Goal: Navigation & Orientation: Understand site structure

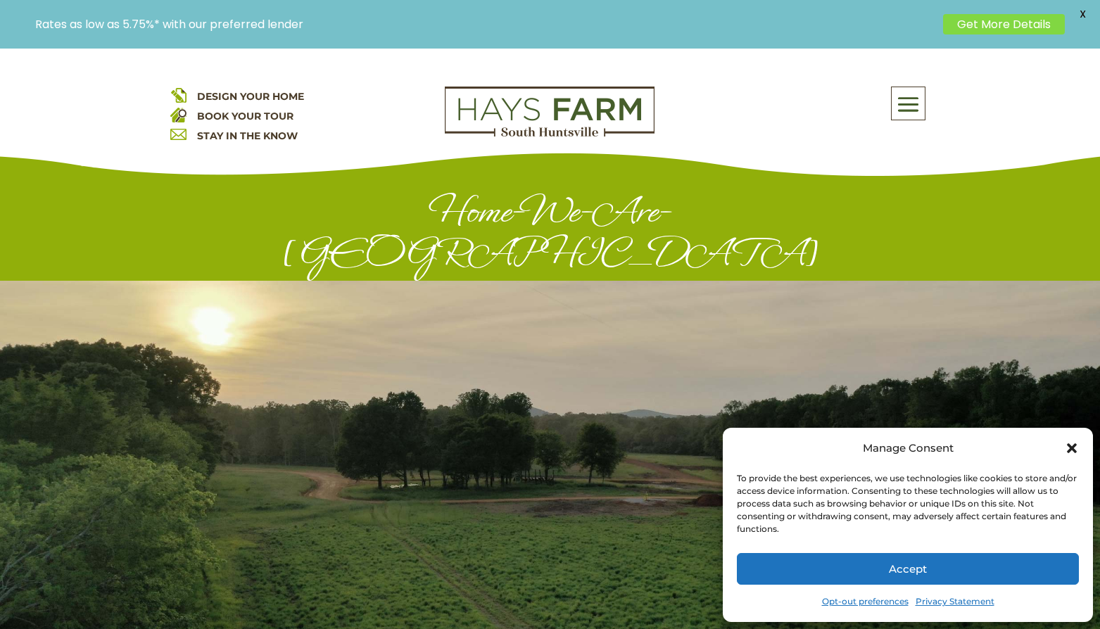
click at [859, 604] on link "Opt-out preferences" at bounding box center [865, 602] width 87 height 20
click at [1069, 443] on icon "Close dialog" at bounding box center [1072, 448] width 14 height 14
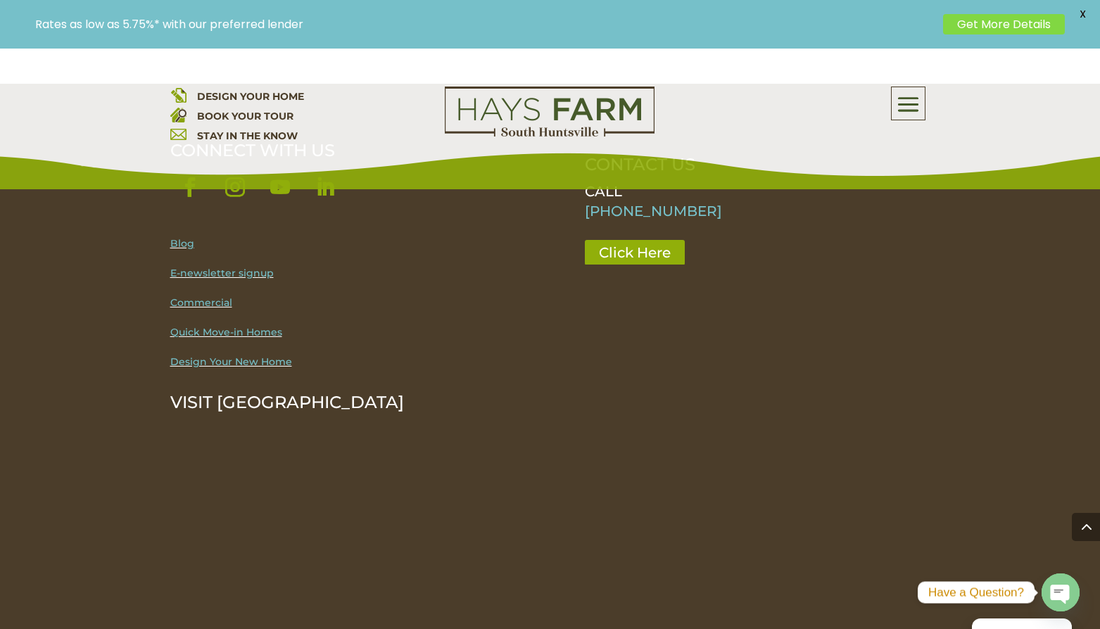
scroll to position [2599, 0]
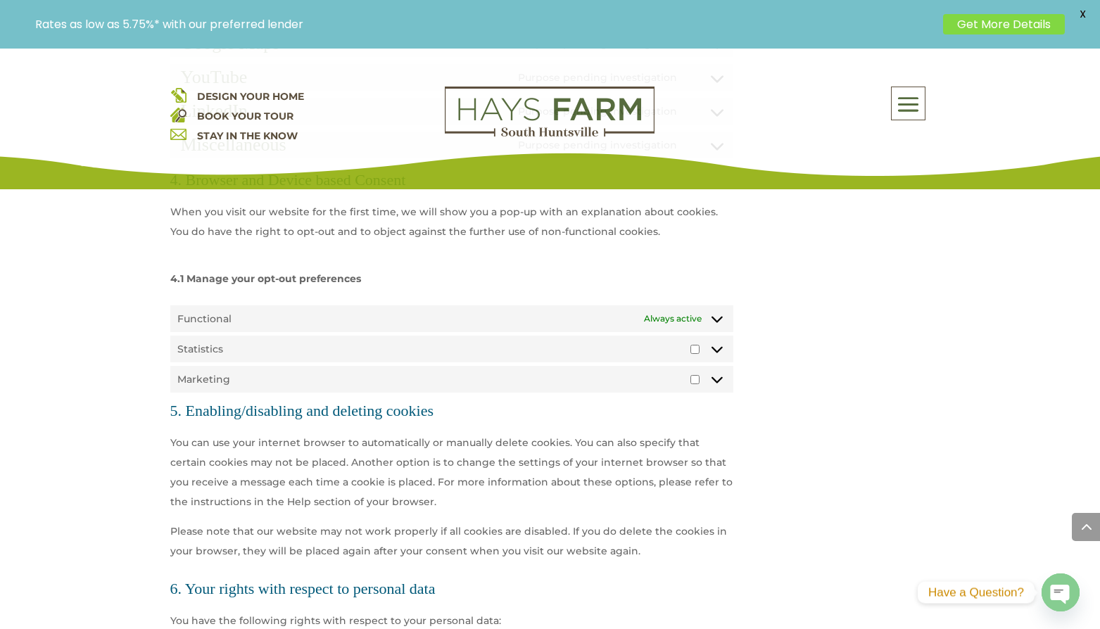
scroll to position [1852, 0]
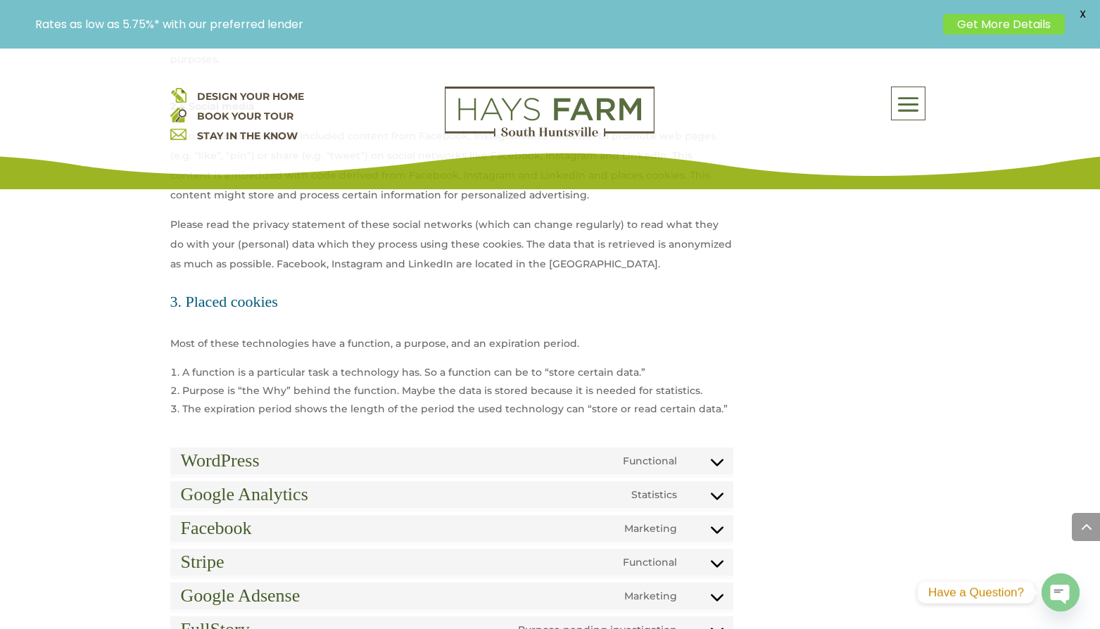
scroll to position [1151, 0]
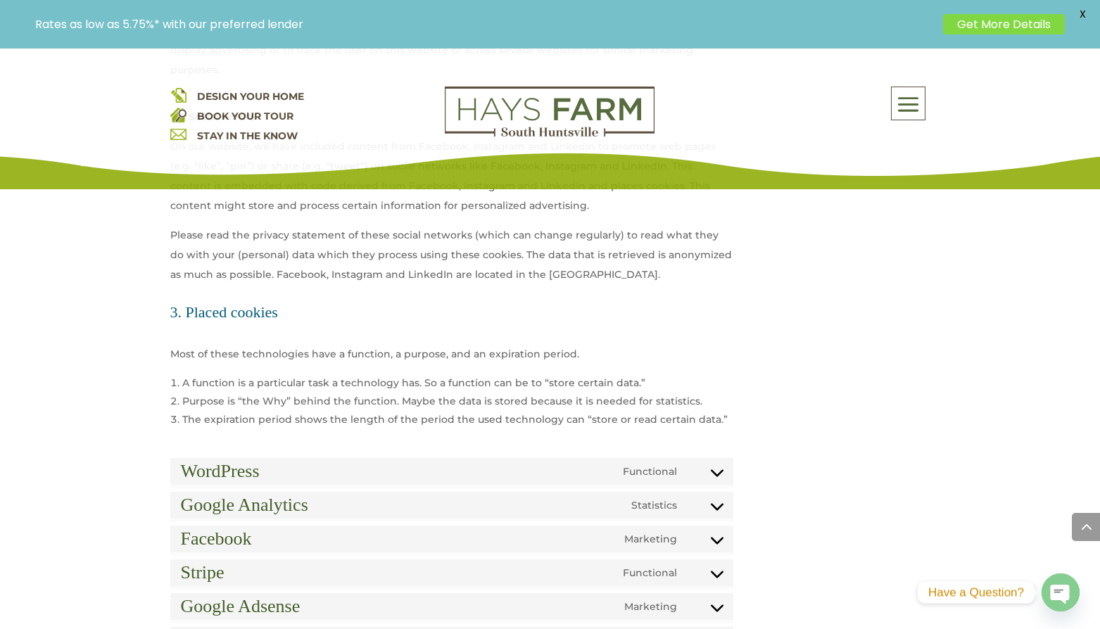
click at [1085, 15] on span "X" at bounding box center [1082, 14] width 21 height 21
